Goal: Task Accomplishment & Management: Manage account settings

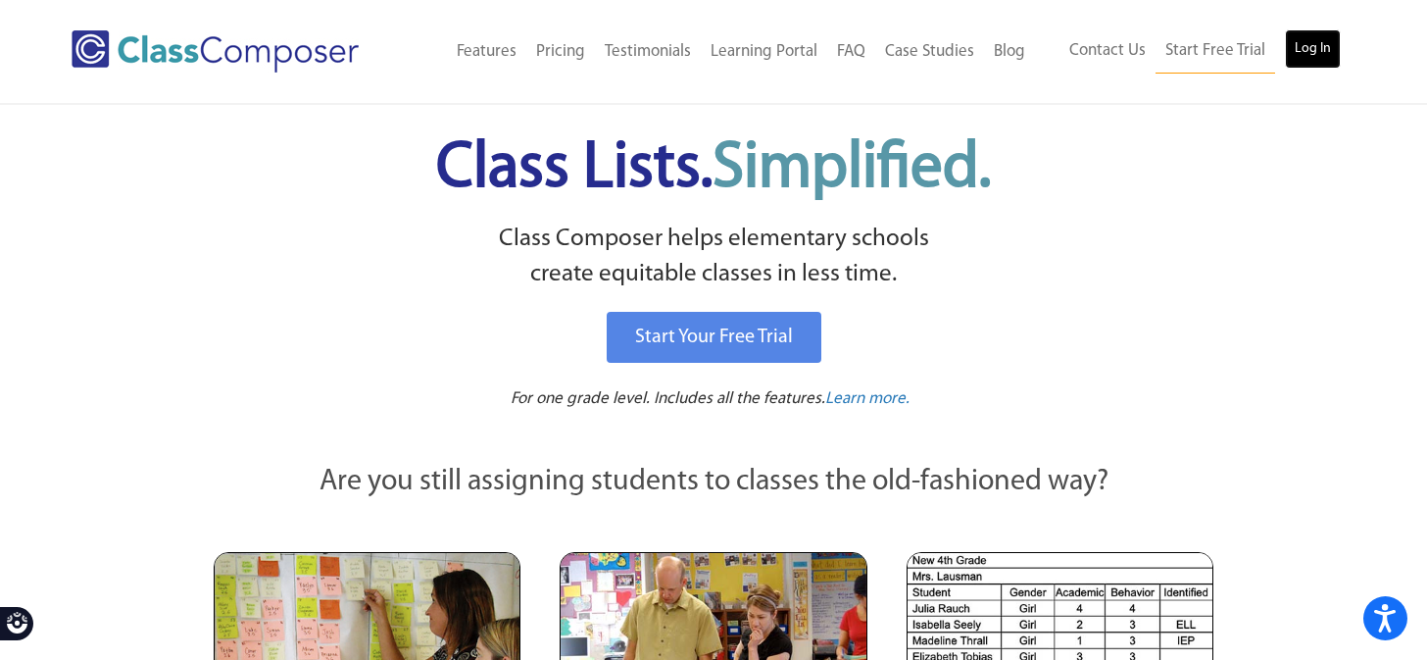
click at [1314, 55] on link "Log In" at bounding box center [1313, 48] width 56 height 39
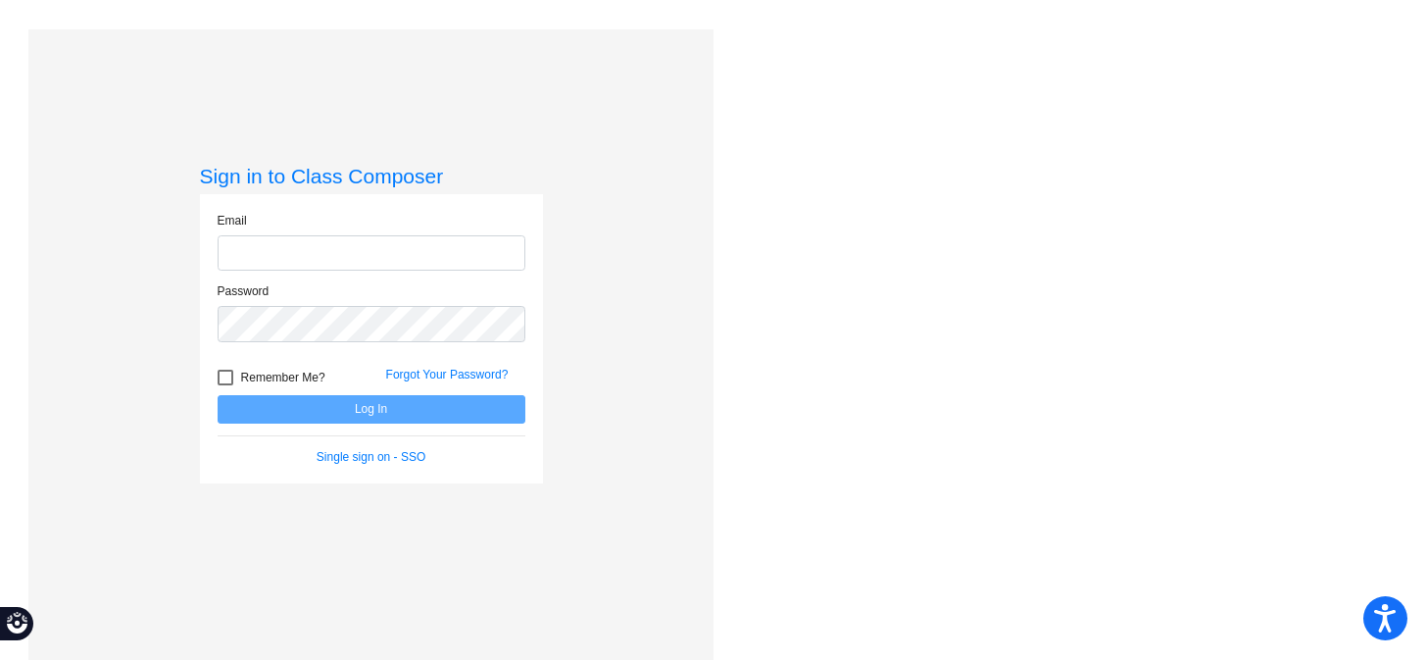
type input "[EMAIL_ADDRESS][DOMAIN_NAME]"
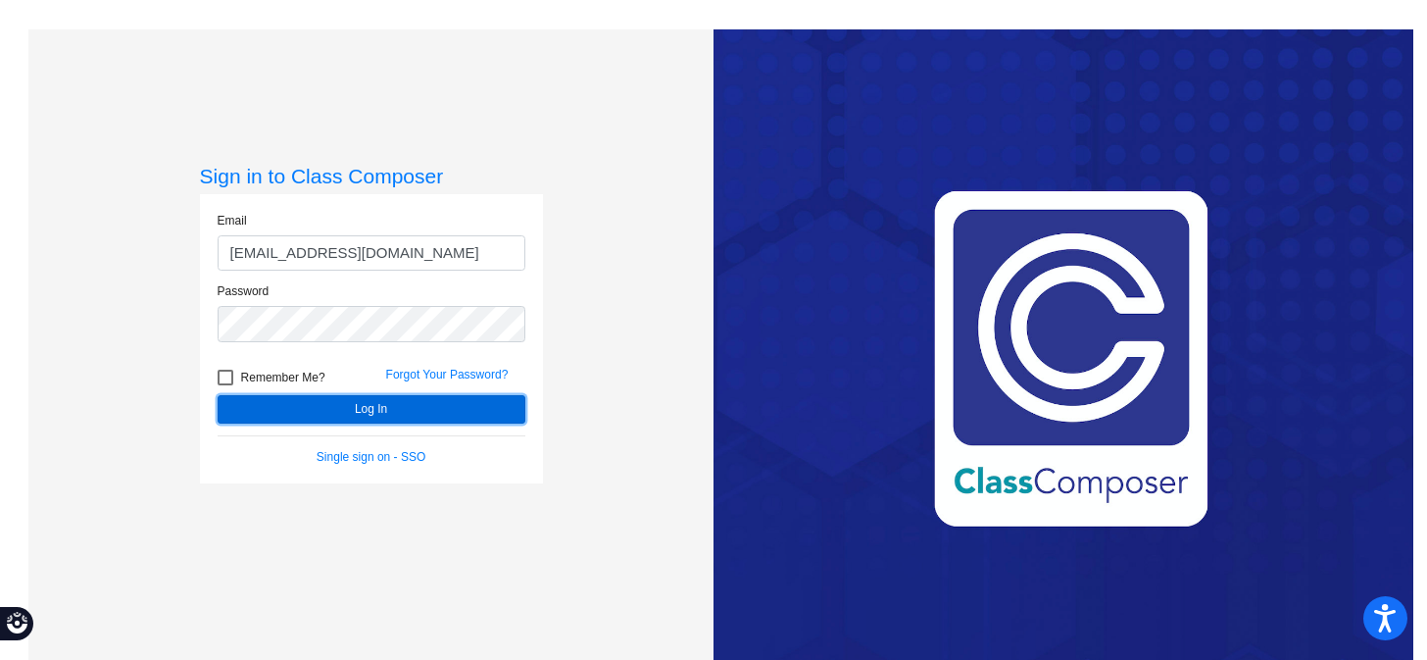
click at [407, 408] on button "Log In" at bounding box center [372, 409] width 308 height 28
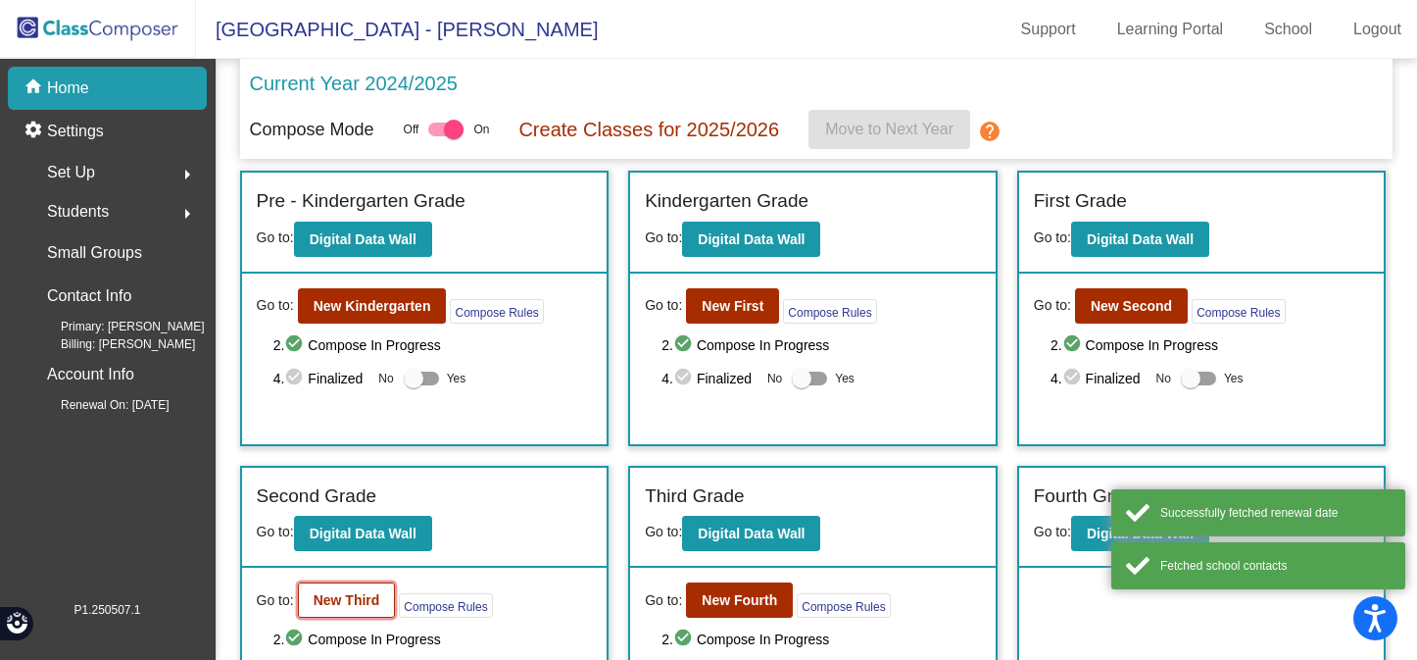
click at [352, 604] on b "New Third" at bounding box center [347, 600] width 67 height 16
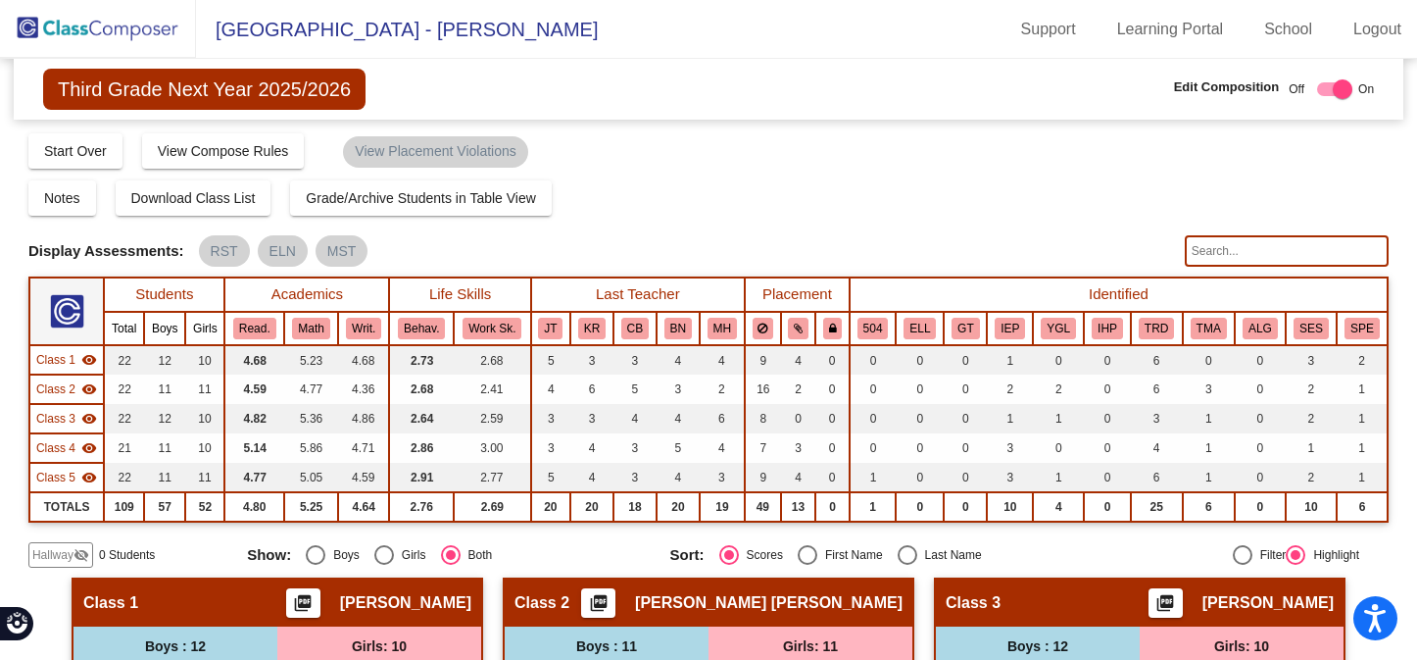
scroll to position [39, 0]
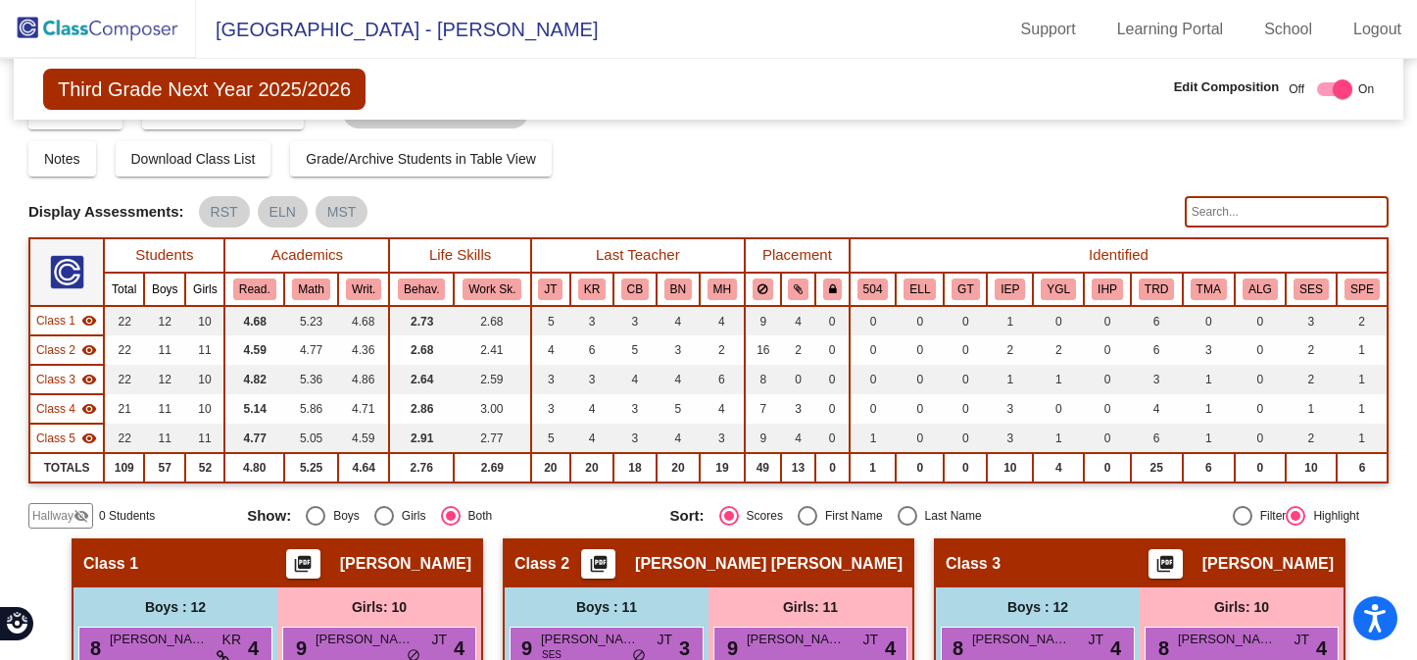
click at [1222, 205] on input "text" at bounding box center [1287, 211] width 204 height 31
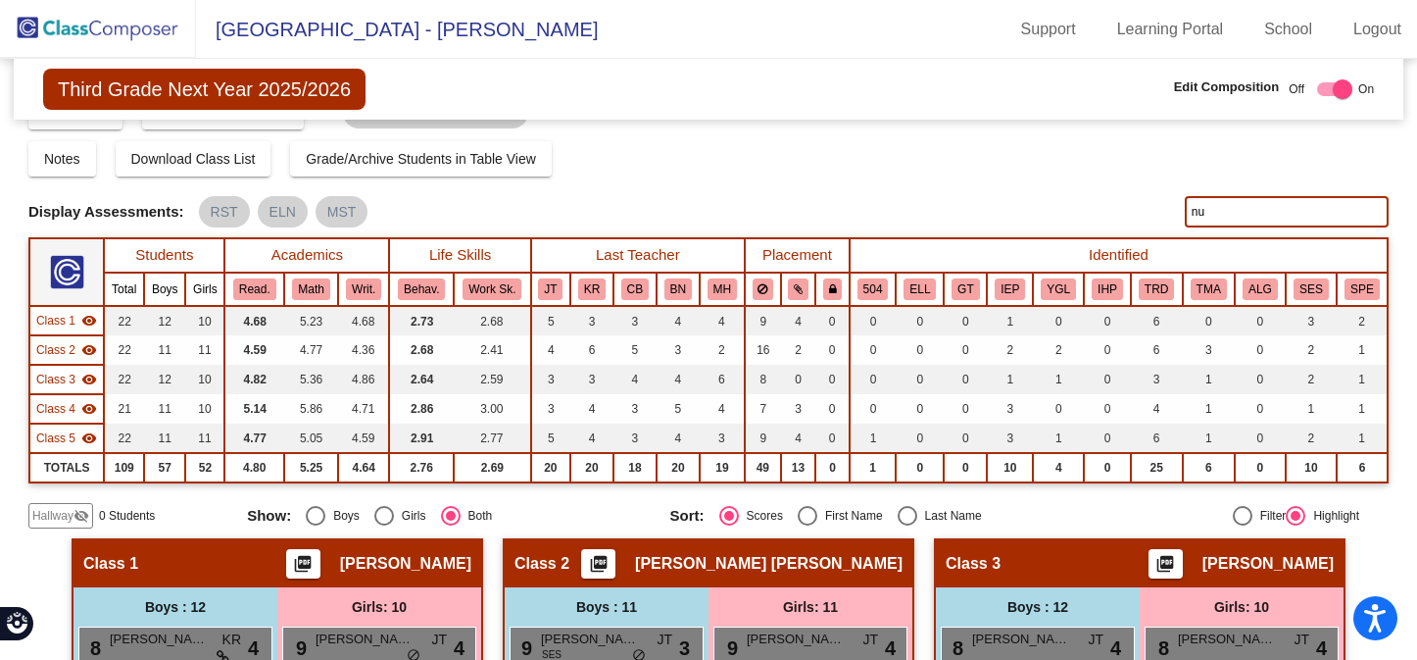
type input "n"
type input "bur"
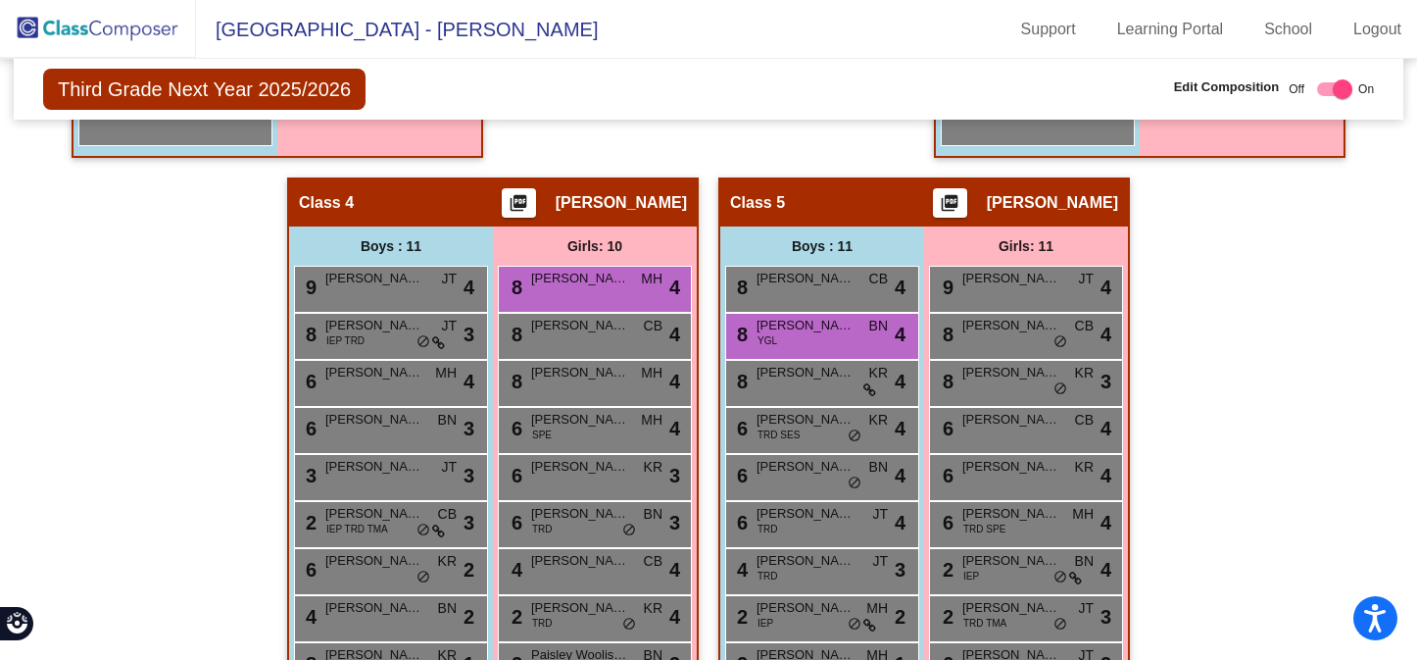
scroll to position [1098, 0]
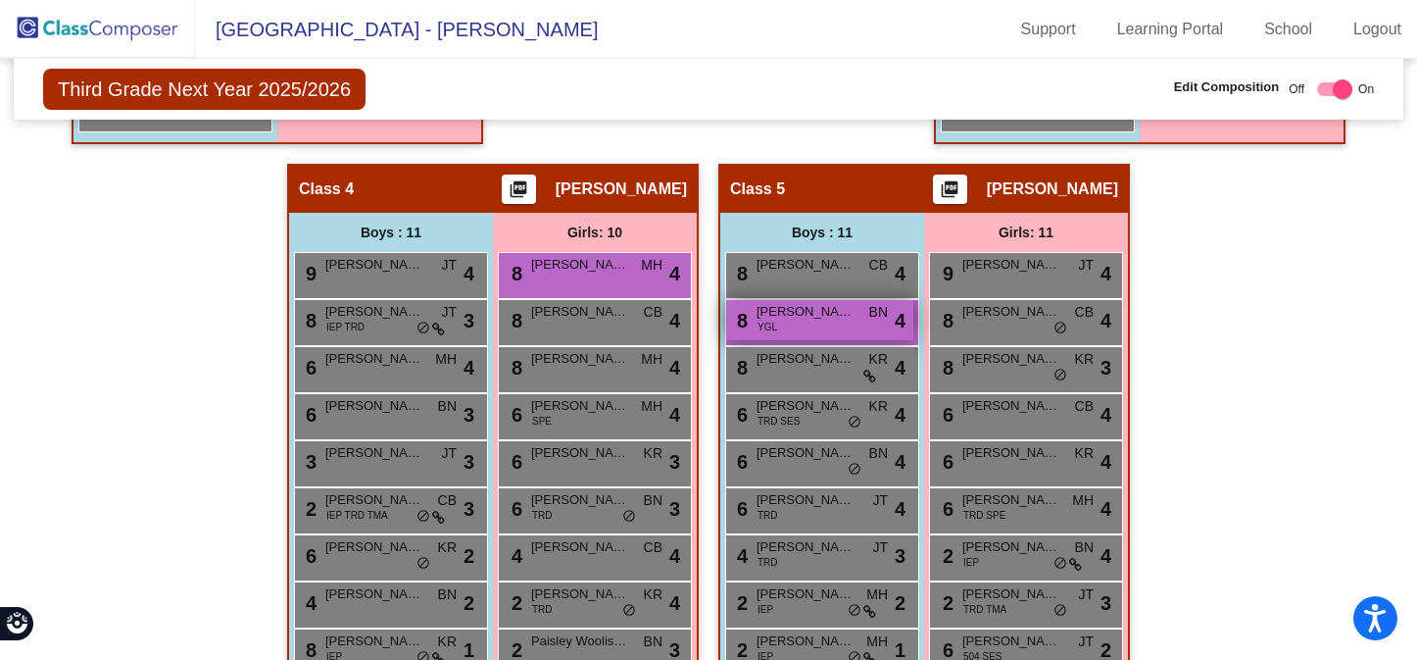
click at [821, 313] on span "Carson Burgoyne" at bounding box center [806, 312] width 98 height 20
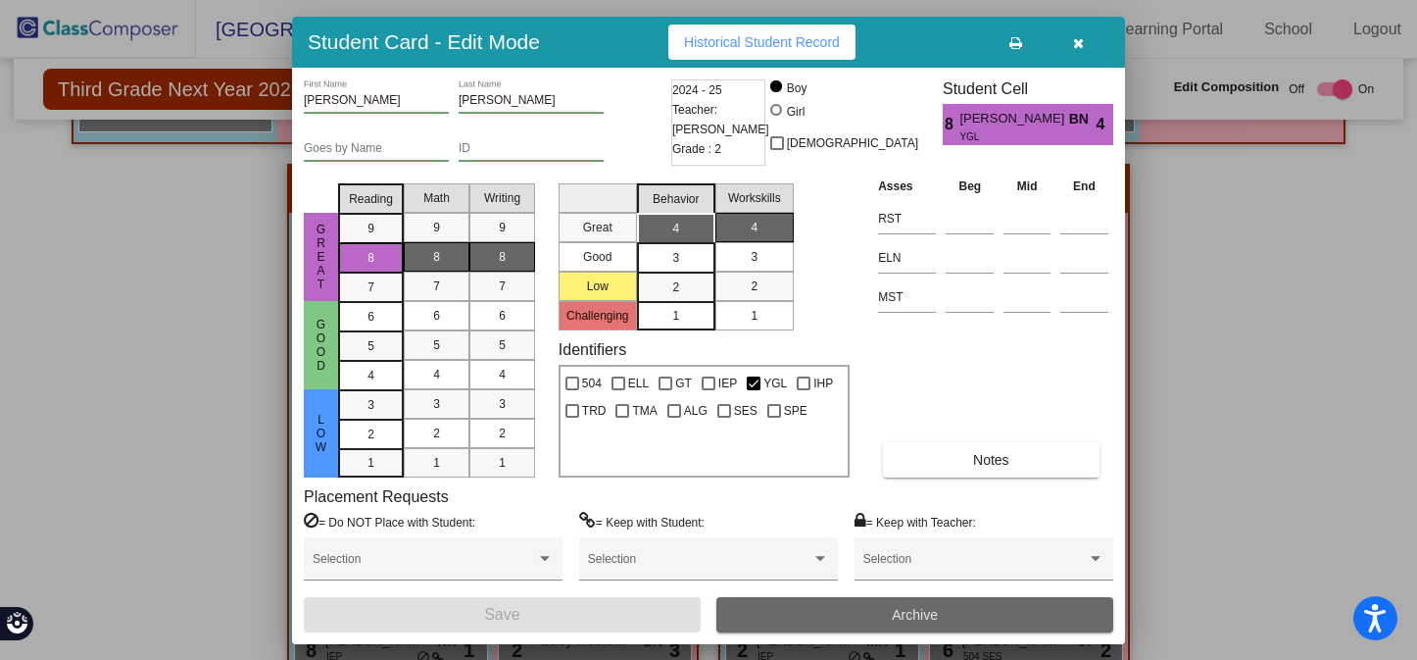
click at [827, 616] on button "Archive" at bounding box center [914, 614] width 397 height 35
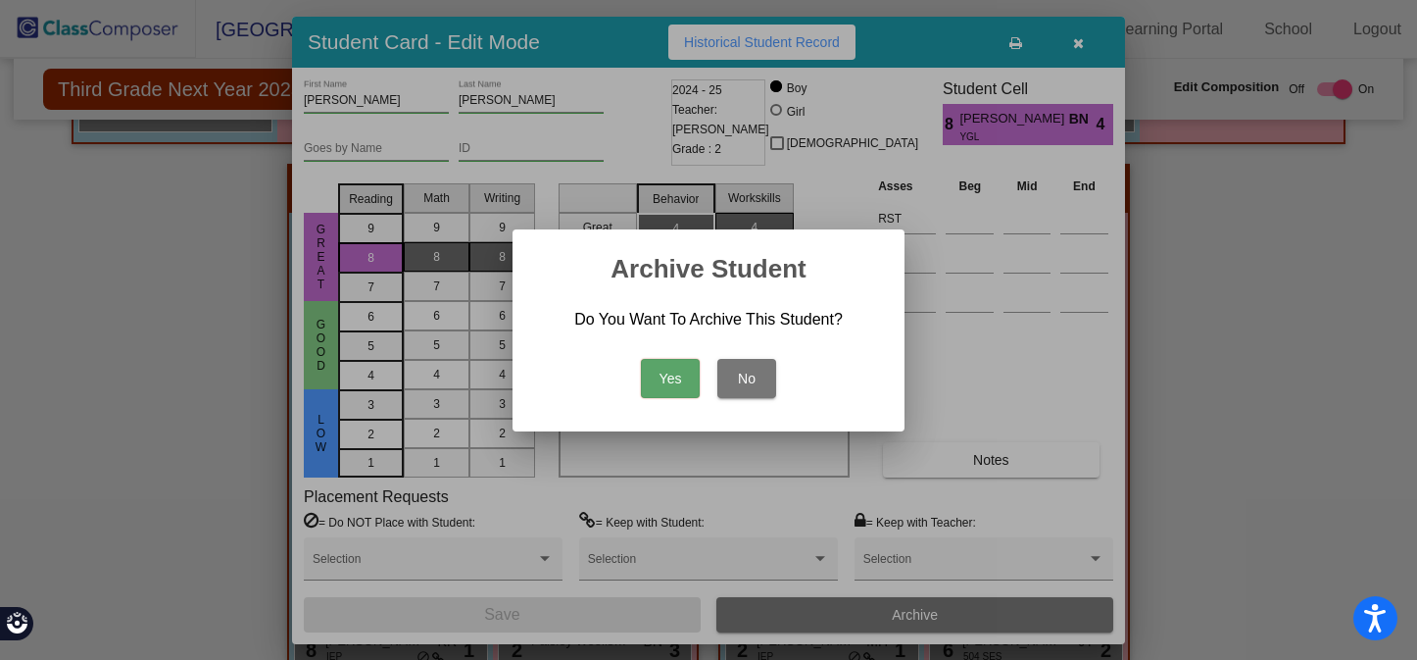
click at [661, 366] on button "Yes" at bounding box center [670, 378] width 59 height 39
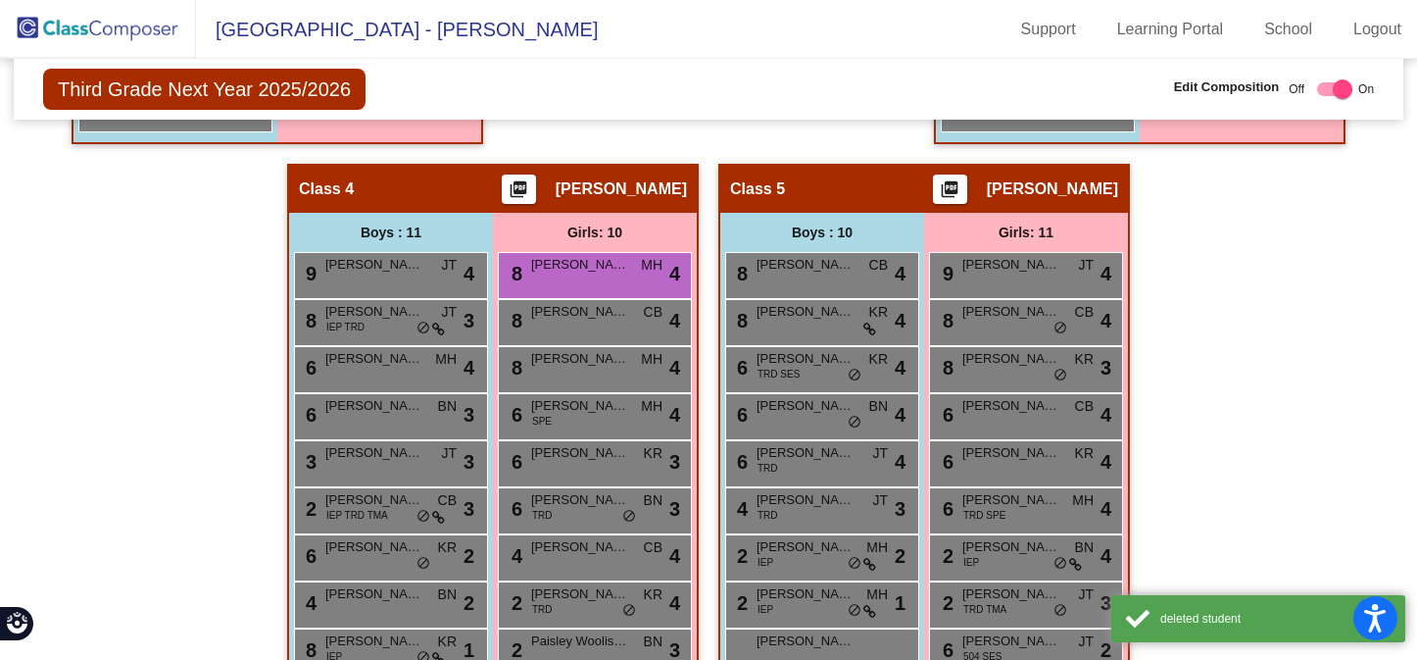
click at [1212, 295] on div "Hallway - Hallway Class picture_as_pdf Add Student First Name Last Name Student…" at bounding box center [708, 140] width 1360 height 1321
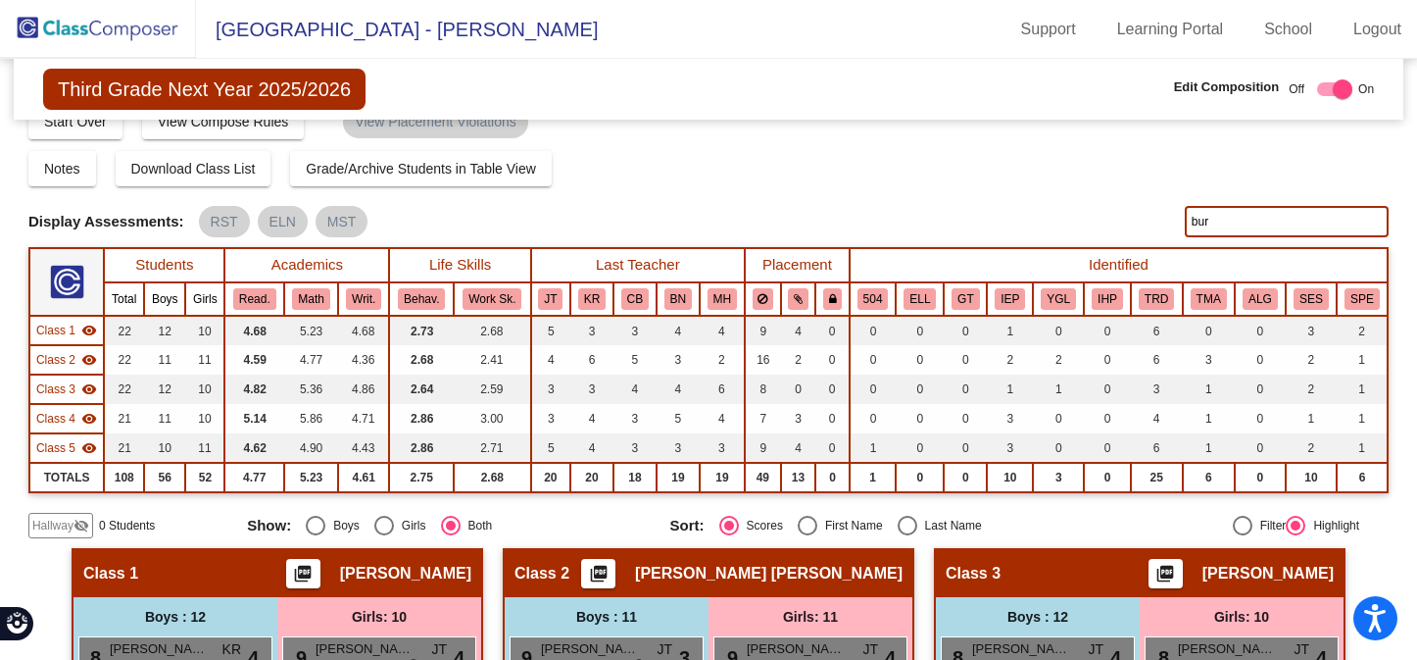
scroll to position [0, 0]
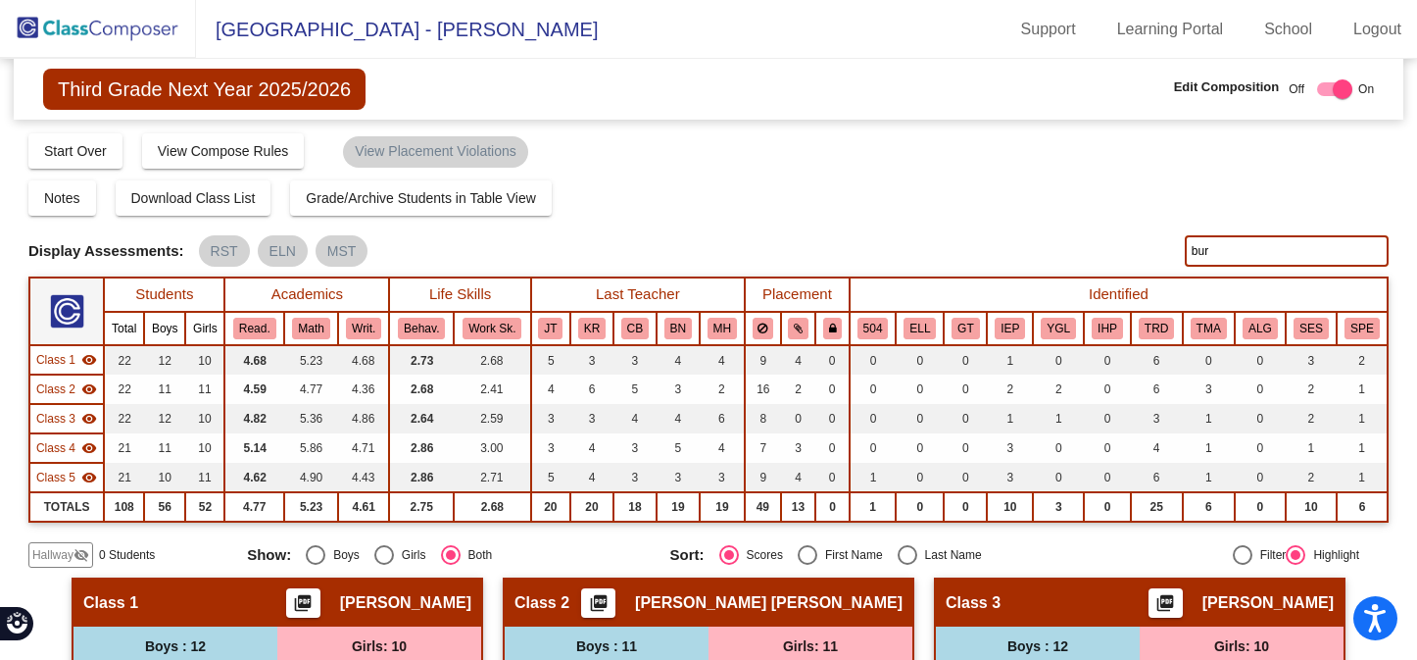
drag, startPoint x: 1209, startPoint y: 253, endPoint x: 1161, endPoint y: 253, distance: 48.0
click at [1161, 253] on div "Display Scores for Years: 2023 - 2024 2024 - 2025 Display Assessments: RST ELN …" at bounding box center [708, 250] width 1360 height 31
click at [1222, 195] on div "Notes Download Class List Import Students Grade/Archive Students in Table View …" at bounding box center [708, 197] width 1360 height 35
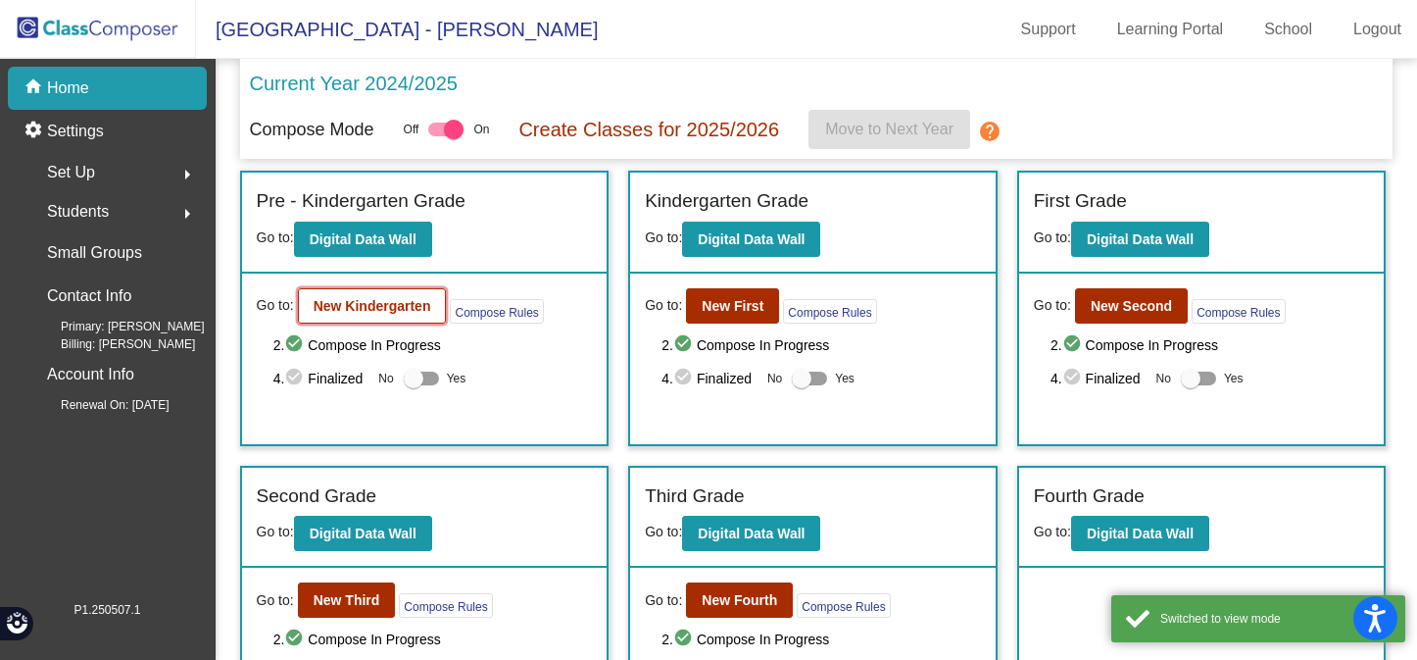
click at [390, 302] on b "New Kindergarten" at bounding box center [373, 306] width 118 height 16
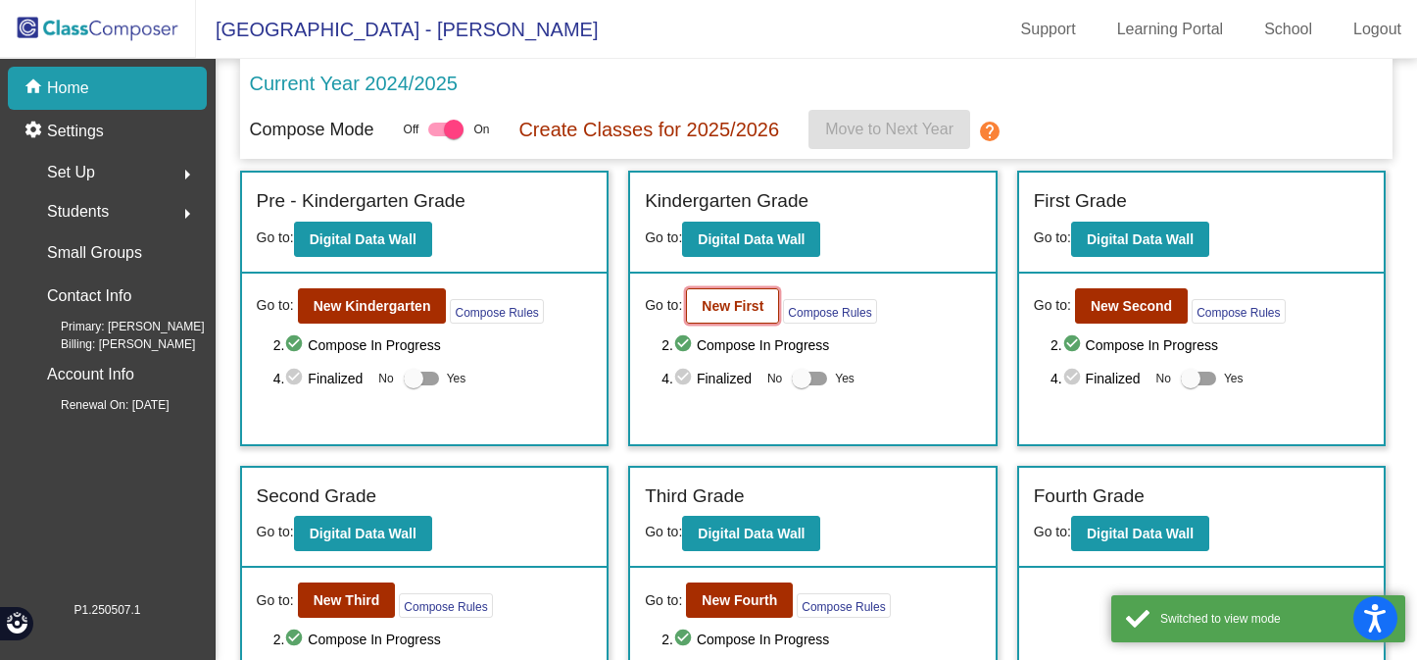
click at [723, 311] on b "New First" at bounding box center [733, 306] width 62 height 16
click at [1091, 307] on b "New Second" at bounding box center [1131, 306] width 81 height 16
click at [354, 597] on b "New Third" at bounding box center [347, 600] width 67 height 16
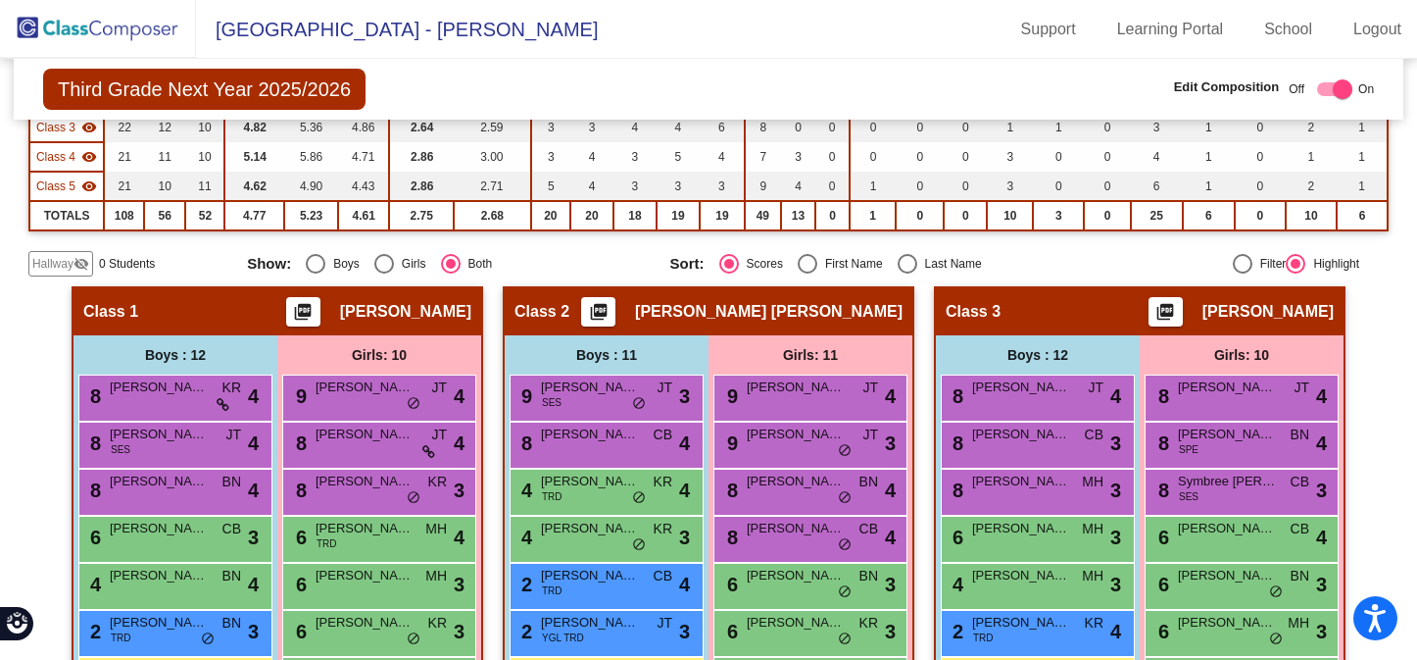
scroll to position [314, 0]
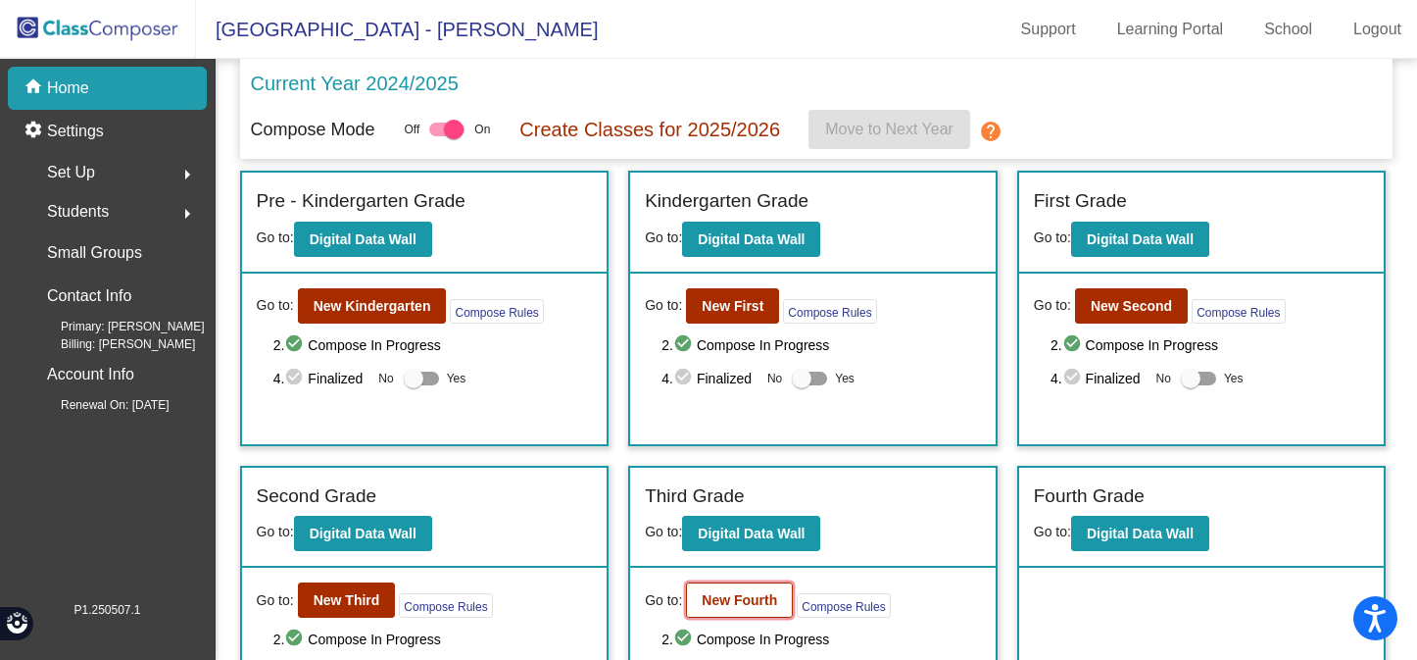
click at [745, 600] on b "New Fourth" at bounding box center [739, 600] width 75 height 16
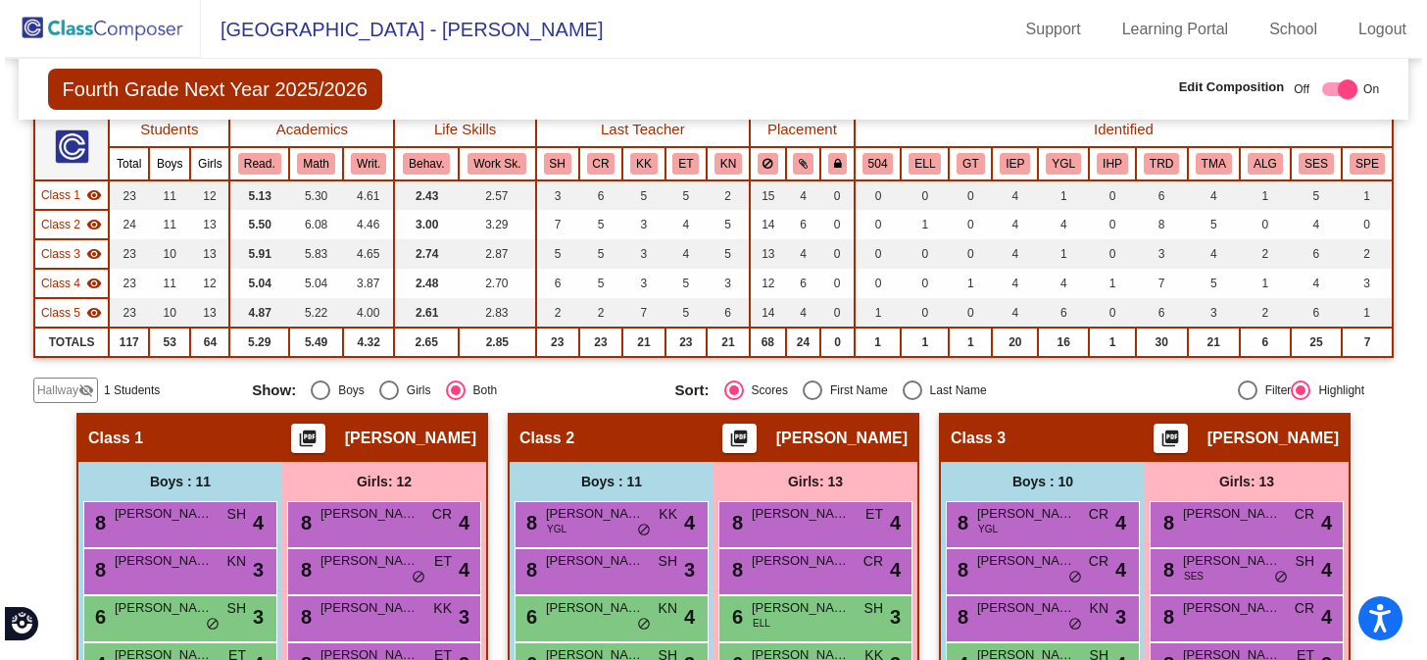
scroll to position [157, 0]
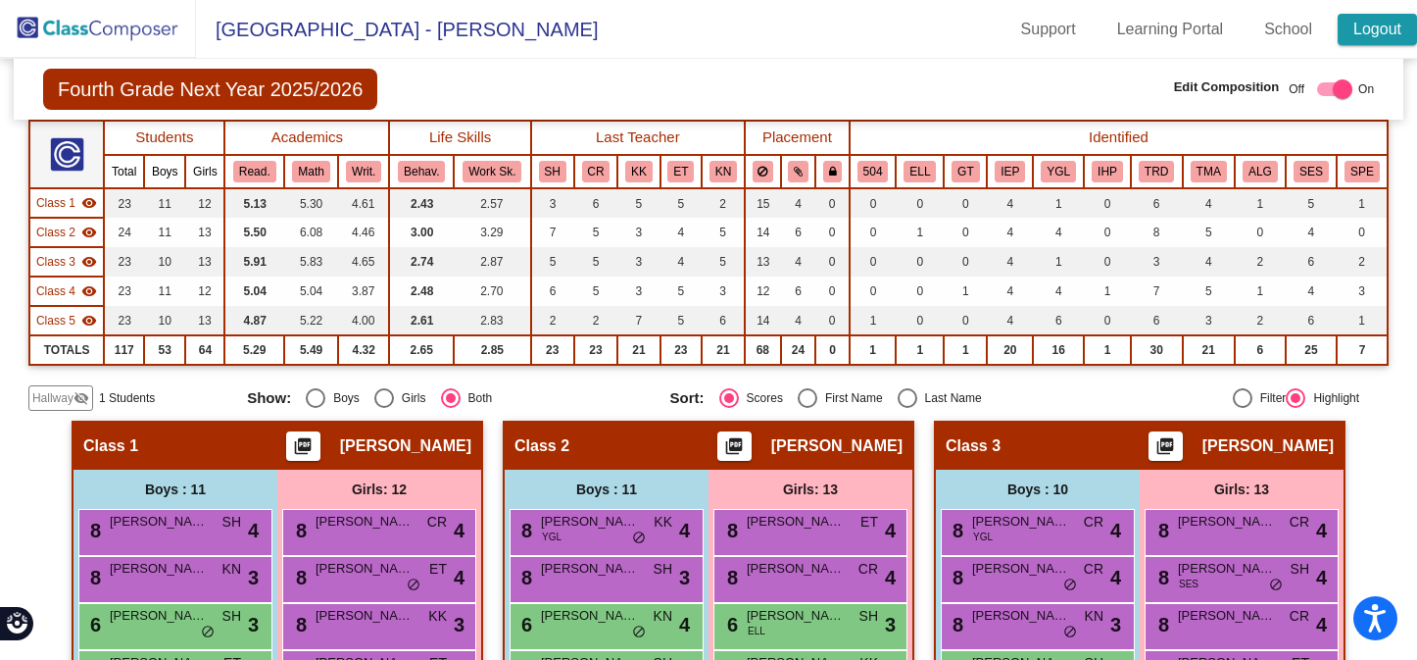
click at [1393, 17] on link "Logout" at bounding box center [1377, 29] width 79 height 31
